Goal: Check status

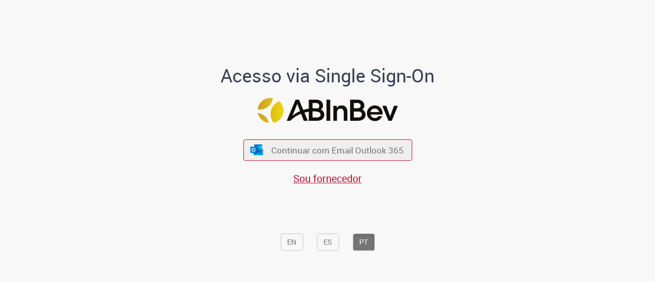
click at [285, 161] on div "Continuar com Email Outlook 365 Sou fornecedor" at bounding box center [327, 157] width 169 height 57
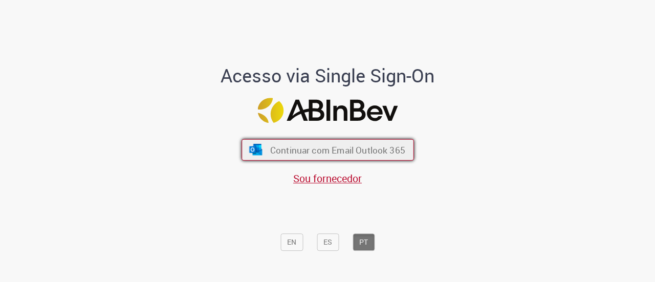
click at [291, 156] on span "Continuar com Email Outlook 365" at bounding box center [337, 150] width 135 height 12
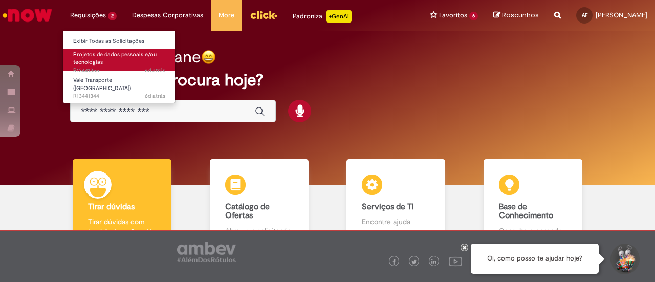
click at [85, 58] on span "Projetos de dados pessoais e/ou tecnologias" at bounding box center [114, 59] width 83 height 16
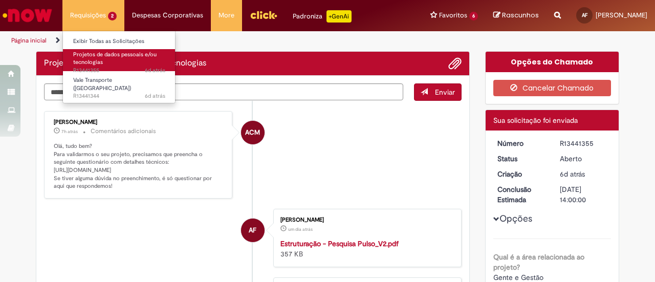
click at [85, 58] on span "Projetos de dados pessoais e/ou tecnologias" at bounding box center [114, 59] width 83 height 16
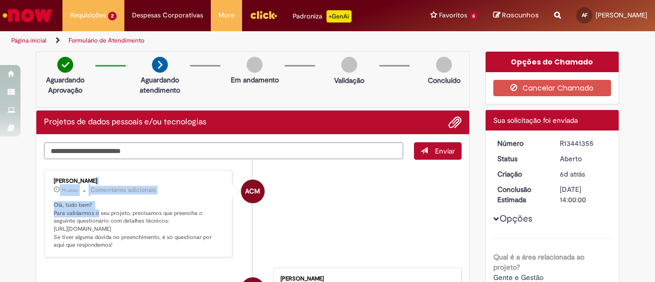
drag, startPoint x: 92, startPoint y: 154, endPoint x: 104, endPoint y: 166, distance: 17.4
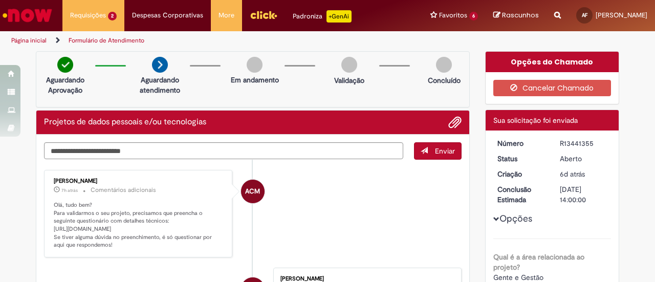
click at [112, 219] on p "Olá, tudo bem? Para validarmos o seu projeto, precisamos que preencha o seguint…" at bounding box center [139, 225] width 170 height 48
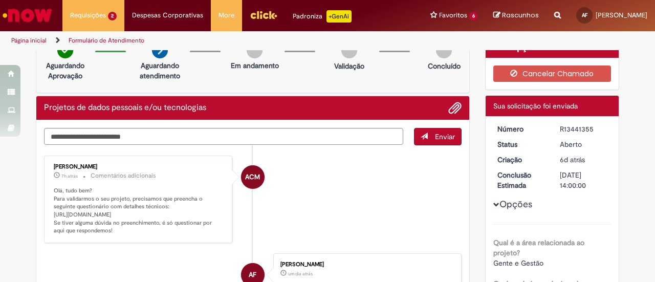
scroll to position [15, 0]
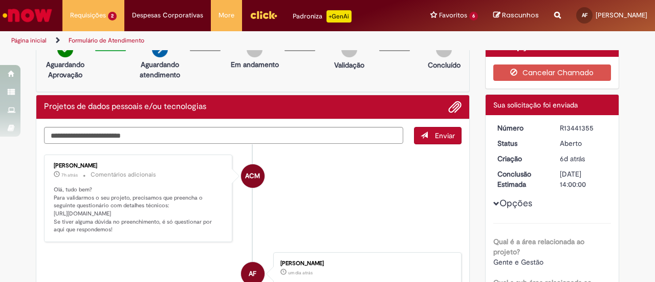
drag, startPoint x: 51, startPoint y: 213, endPoint x: 158, endPoint y: 239, distance: 109.4
click at [158, 234] on p "Olá, tudo bem? Para validarmos o seu projeto, precisamos que preencha o seguint…" at bounding box center [139, 210] width 170 height 48
drag, startPoint x: 148, startPoint y: 243, endPoint x: 45, endPoint y: 214, distance: 107.2
click at [47, 214] on div "Ana Carolina Melo Pereira 7h atrás 7 horas atrás Comentários adicionais Olá, tu…" at bounding box center [138, 198] width 182 height 81
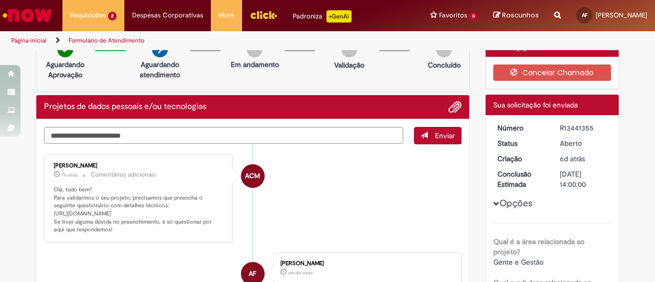
copy p "https://app-de.onetrust.com/data-mapping/assessments/details/f0f648c3-4475-4e84…"
click at [206, 134] on textarea "Digite sua mensagem aqui..." at bounding box center [223, 135] width 359 height 17
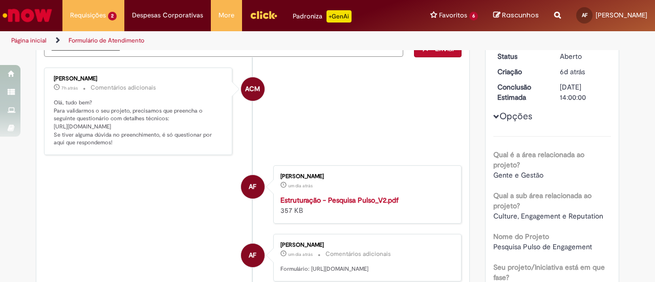
scroll to position [103, 0]
